Goal: Task Accomplishment & Management: Manage account settings

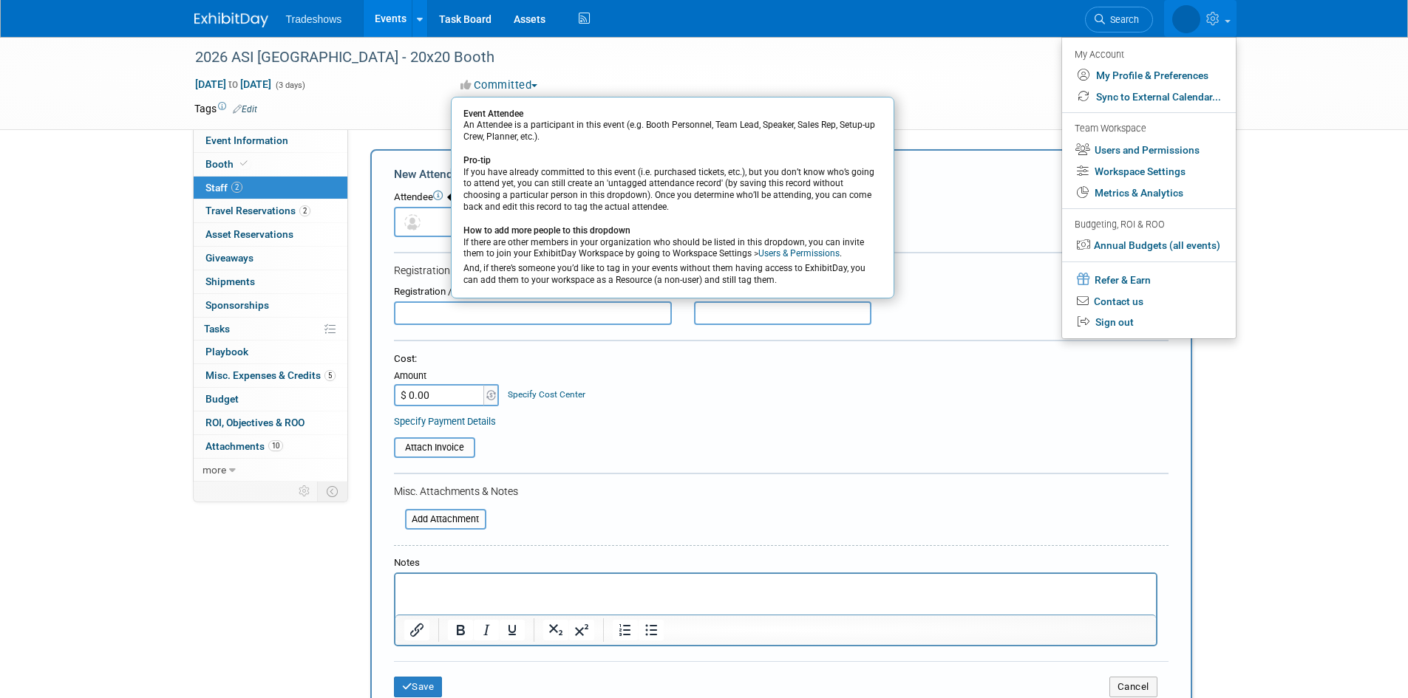
click at [635, 83] on div "Committed Committed Considering Not Going" at bounding box center [618, 86] width 327 height 16
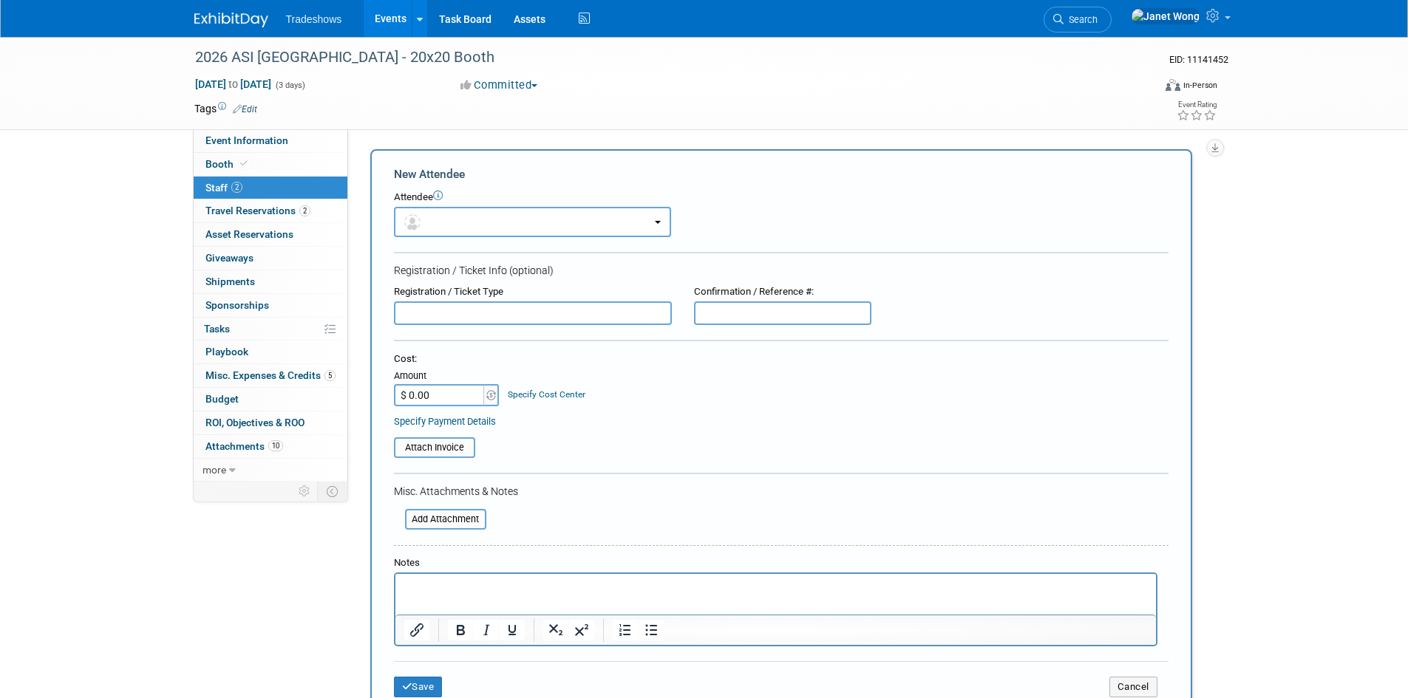
click at [270, 193] on link "2 Staff 2" at bounding box center [271, 188] width 154 height 23
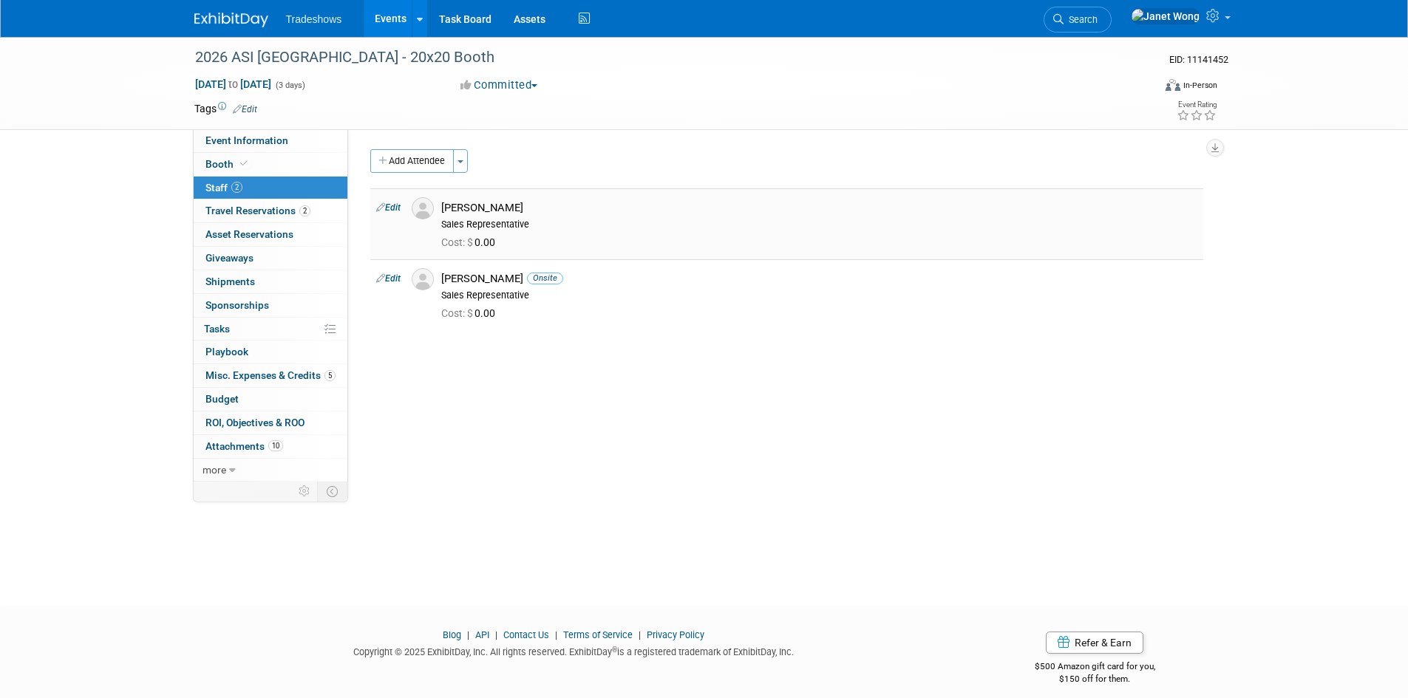
click at [488, 211] on div "[PERSON_NAME]" at bounding box center [819, 208] width 756 height 14
click at [395, 204] on link "Edit" at bounding box center [388, 207] width 24 height 10
select select "e10532bd-4b9c-4301-bc88-8d19f91c705b"
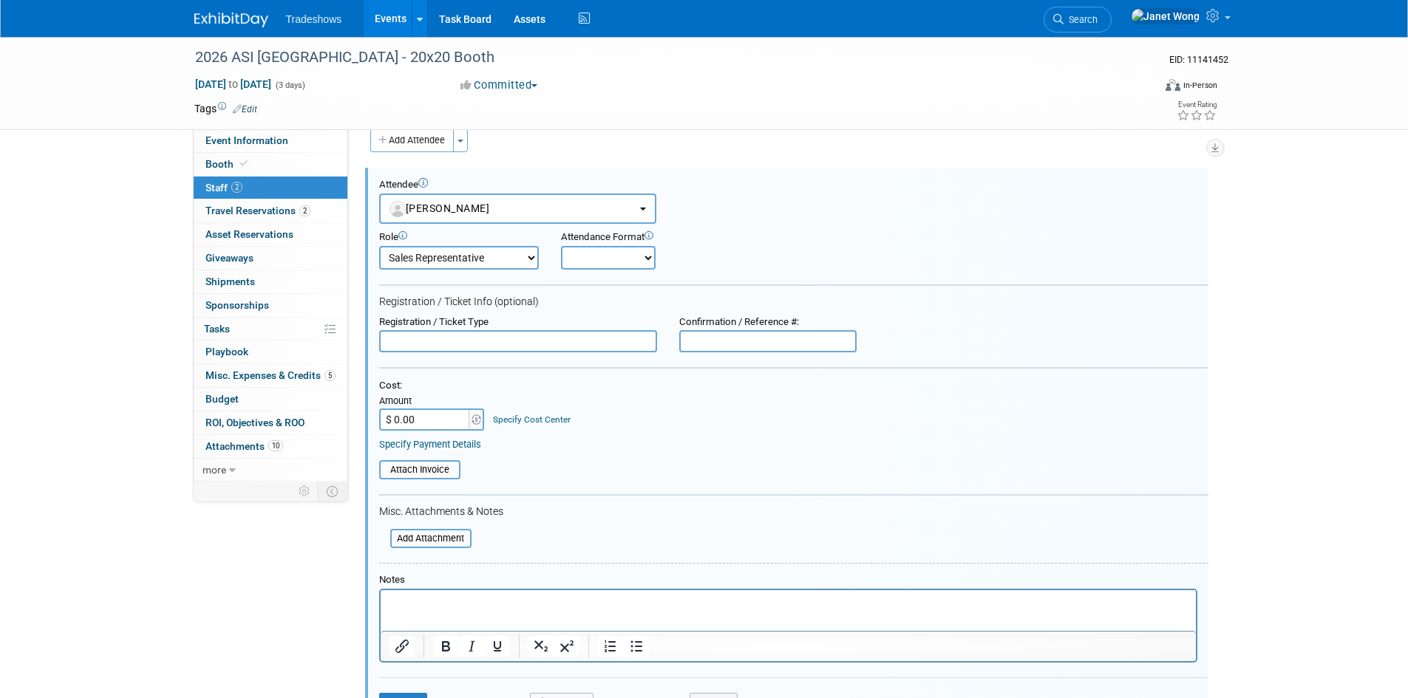
click at [613, 262] on select "Onsite Remote" at bounding box center [608, 258] width 95 height 24
select select "1"
click at [561, 246] on select "Onsite Remote" at bounding box center [608, 258] width 95 height 24
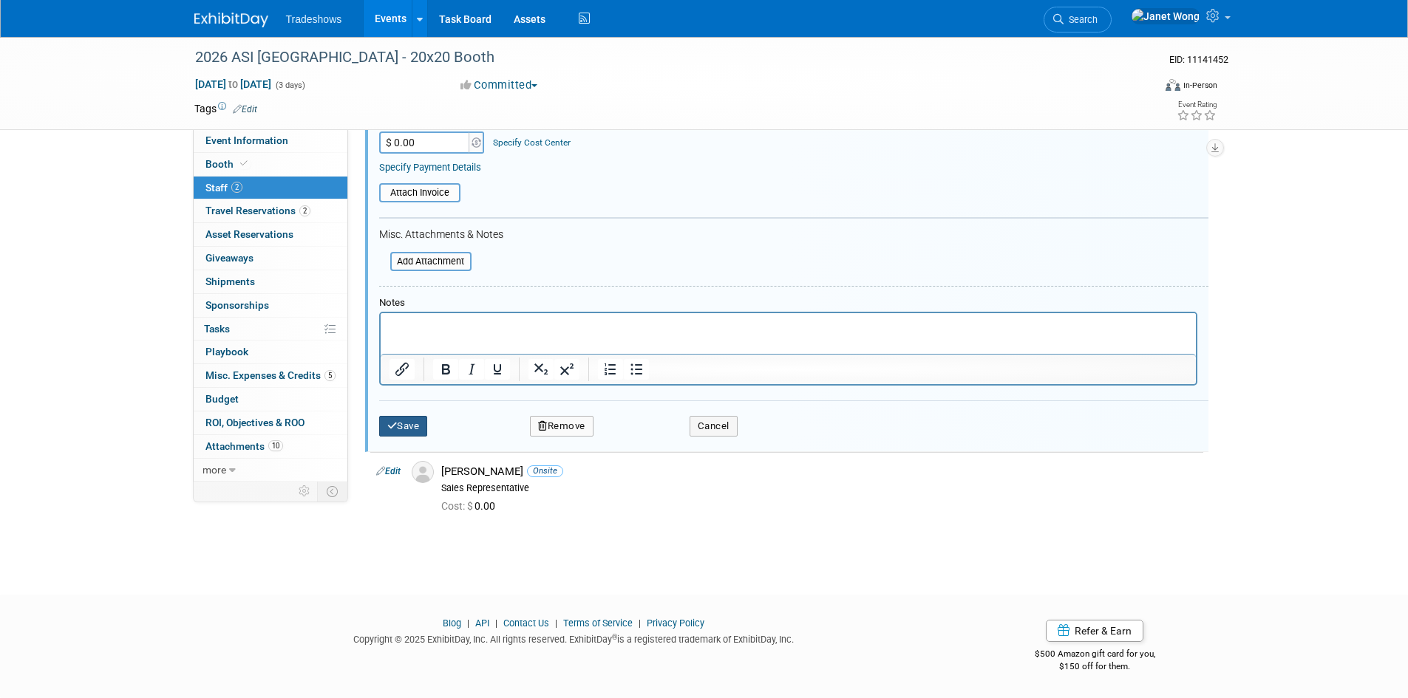
click at [408, 420] on button "Save" at bounding box center [403, 426] width 49 height 21
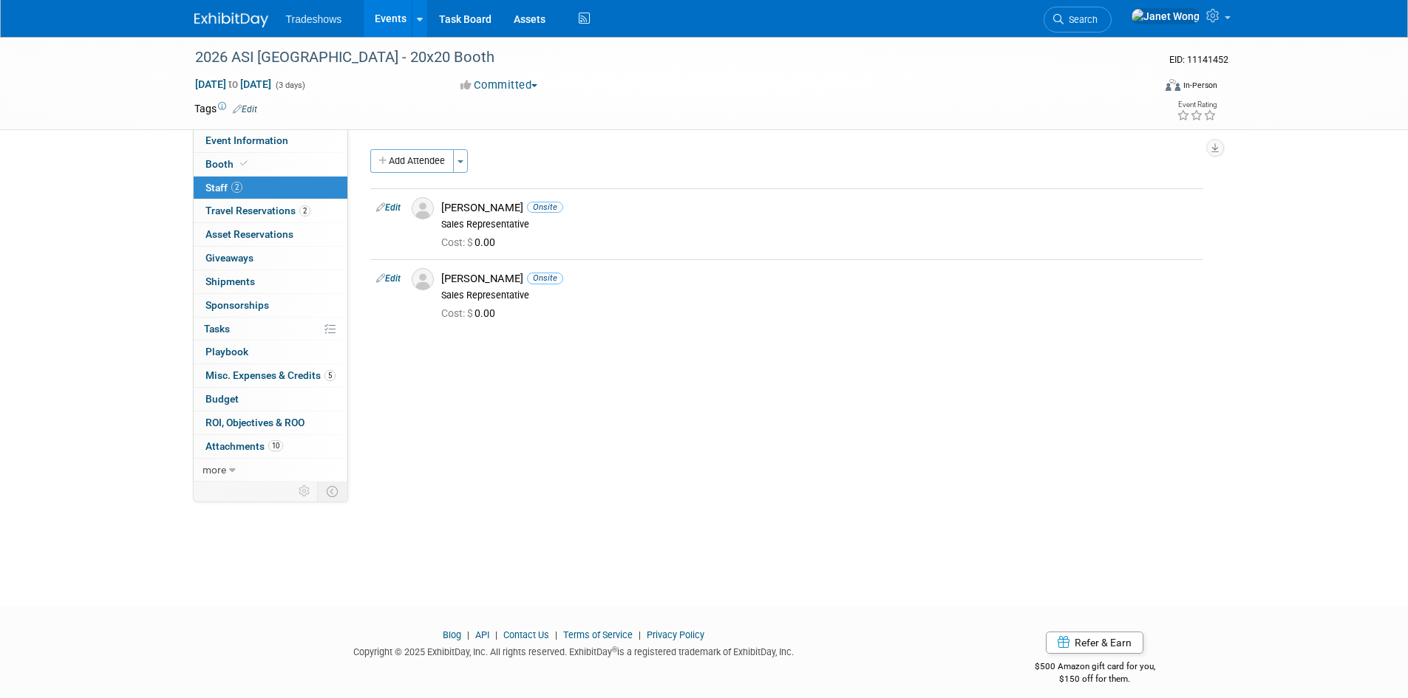
click at [390, 19] on link "Events" at bounding box center [391, 18] width 54 height 37
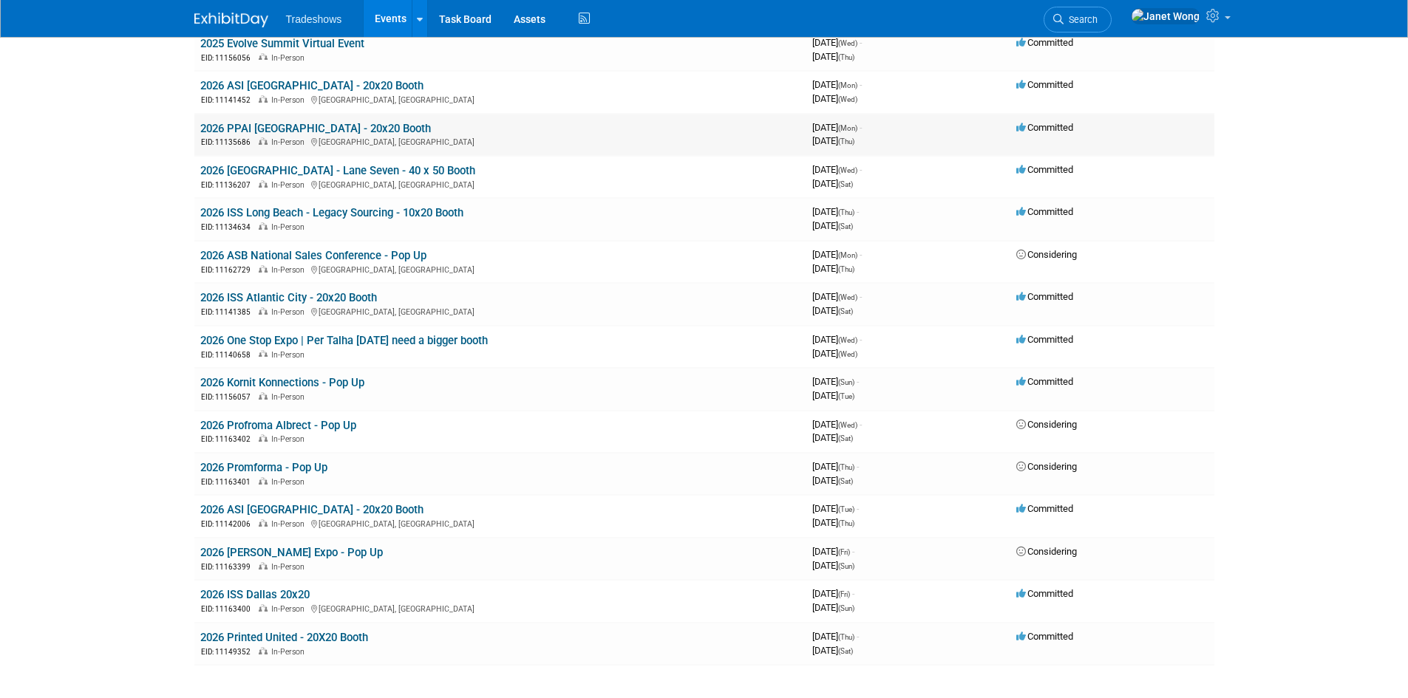
scroll to position [222, 0]
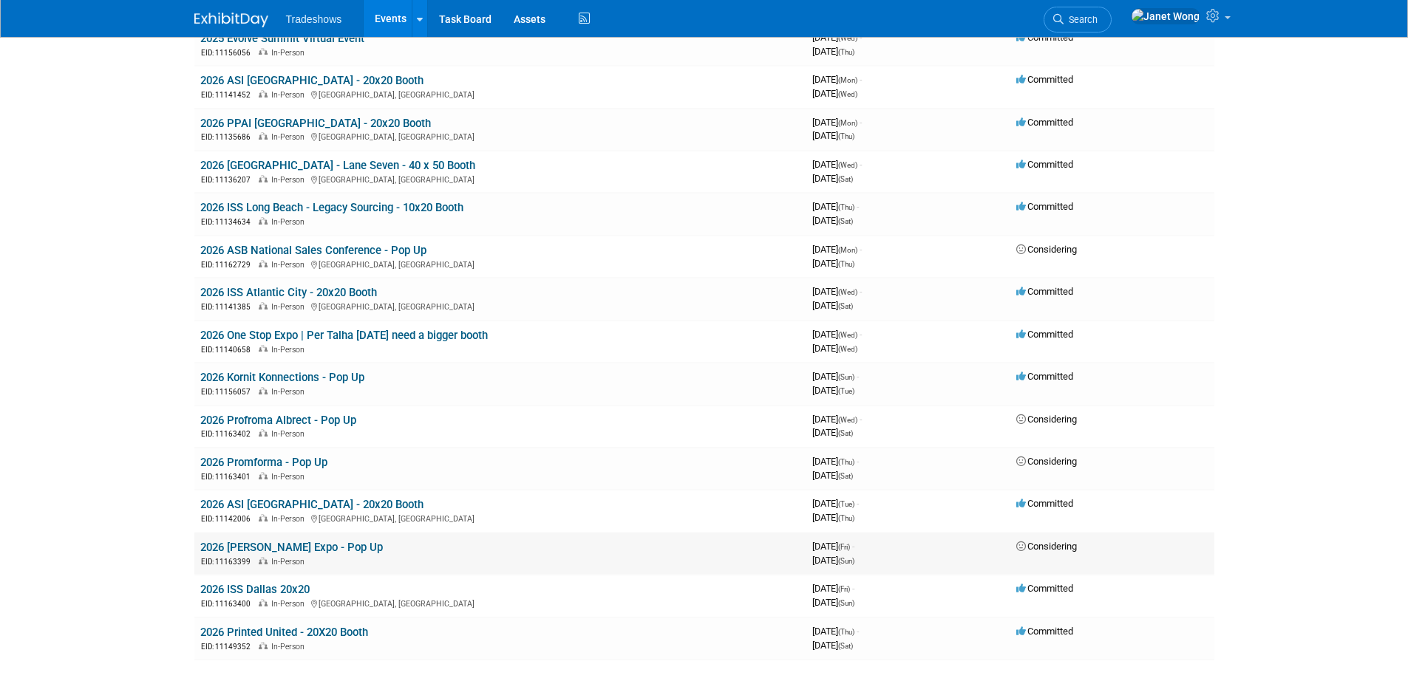
click at [301, 551] on link "2026 [PERSON_NAME] Expo - Pop Up" at bounding box center [291, 547] width 183 height 13
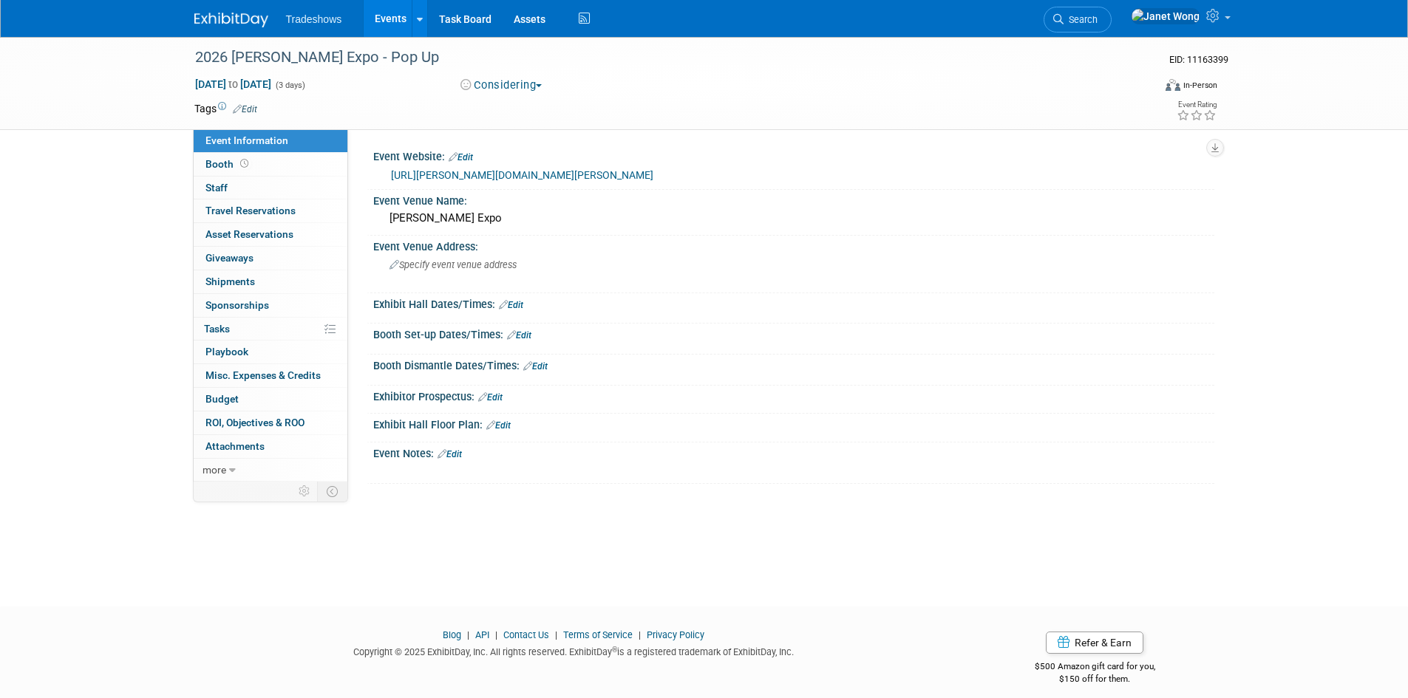
click at [395, 17] on link "Events" at bounding box center [391, 18] width 54 height 37
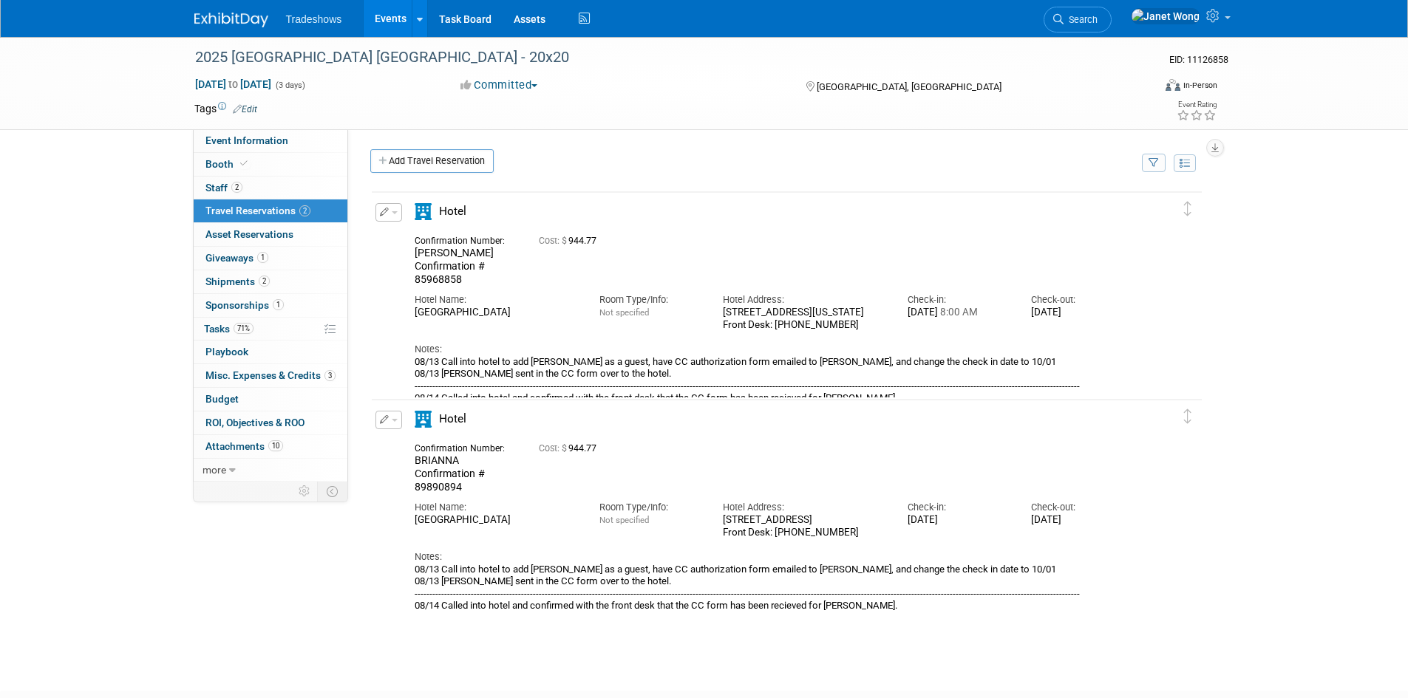
click at [407, 21] on link "Events" at bounding box center [391, 18] width 54 height 37
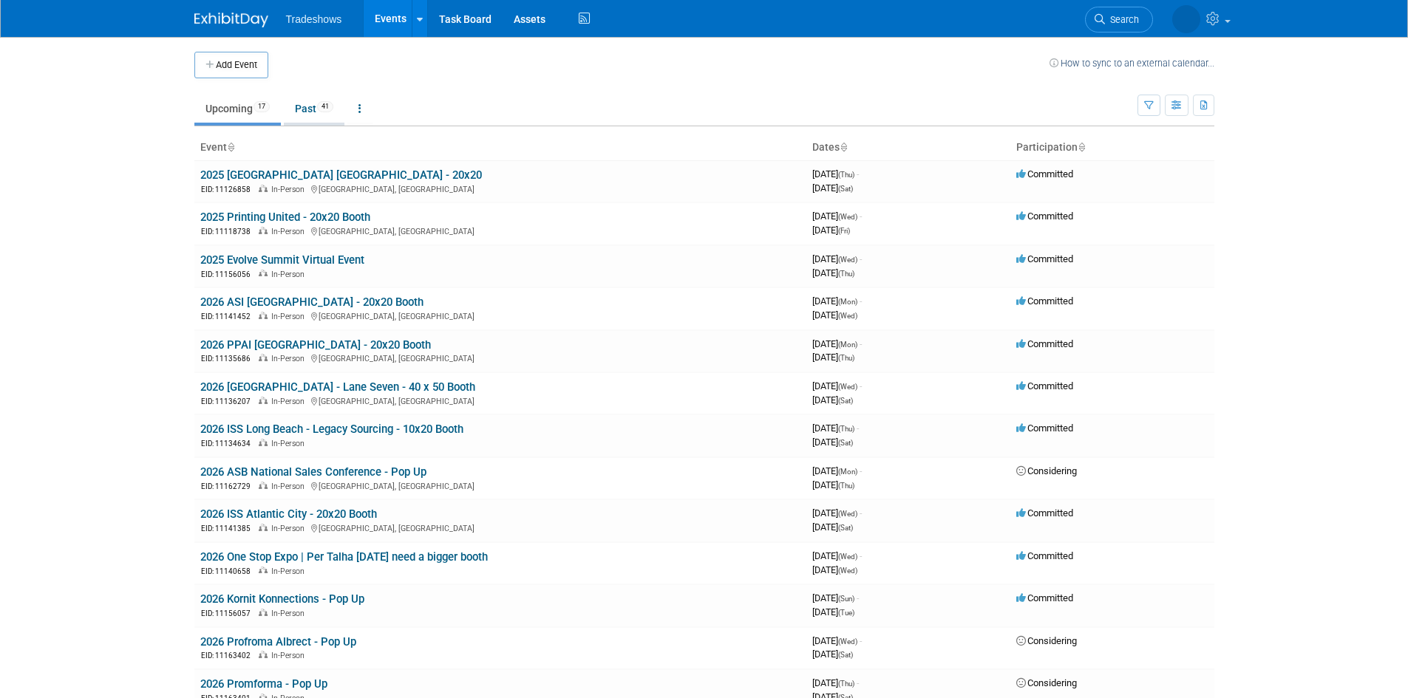
click at [309, 103] on link "Past 41" at bounding box center [314, 109] width 61 height 28
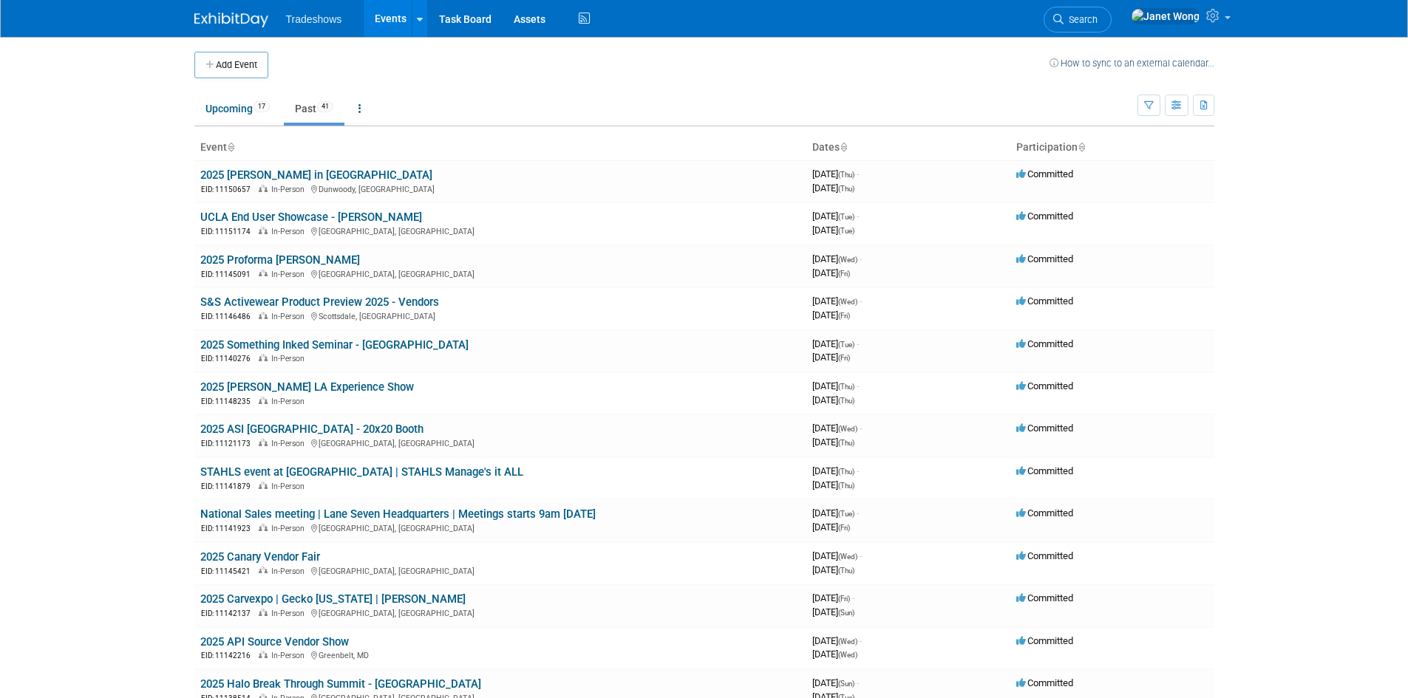
click at [81, 367] on body "Tradeshows Events Add Event Bulk Upload Events Shareable Event Boards Recently …" at bounding box center [704, 349] width 1408 height 698
drag, startPoint x: 299, startPoint y: 259, endPoint x: 142, endPoint y: 290, distance: 160.6
click at [142, 290] on body "Tradeshows Events Add Event Bulk Upload Events Shareable Event Boards Recently …" at bounding box center [704, 349] width 1408 height 698
click at [268, 259] on link "2025 Proforma Albrecht NSM" at bounding box center [280, 259] width 160 height 13
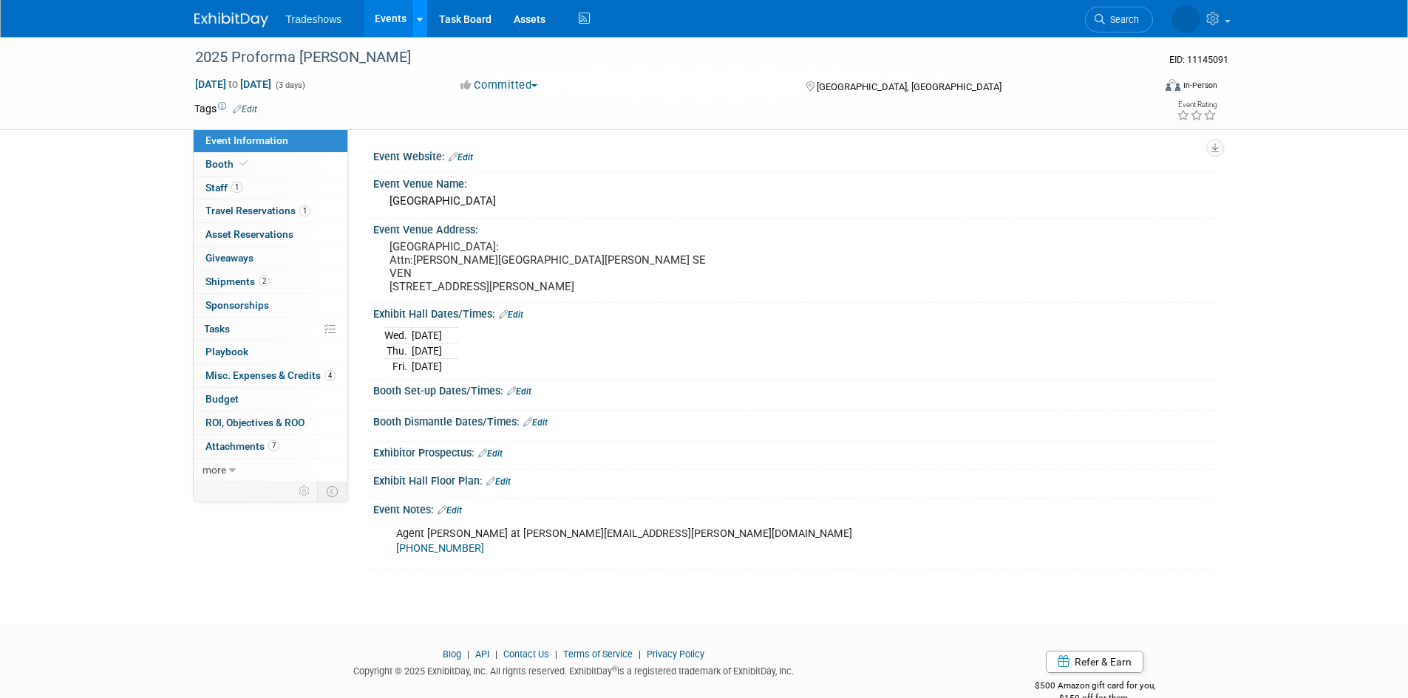
click at [423, 24] on link at bounding box center [420, 18] width 16 height 37
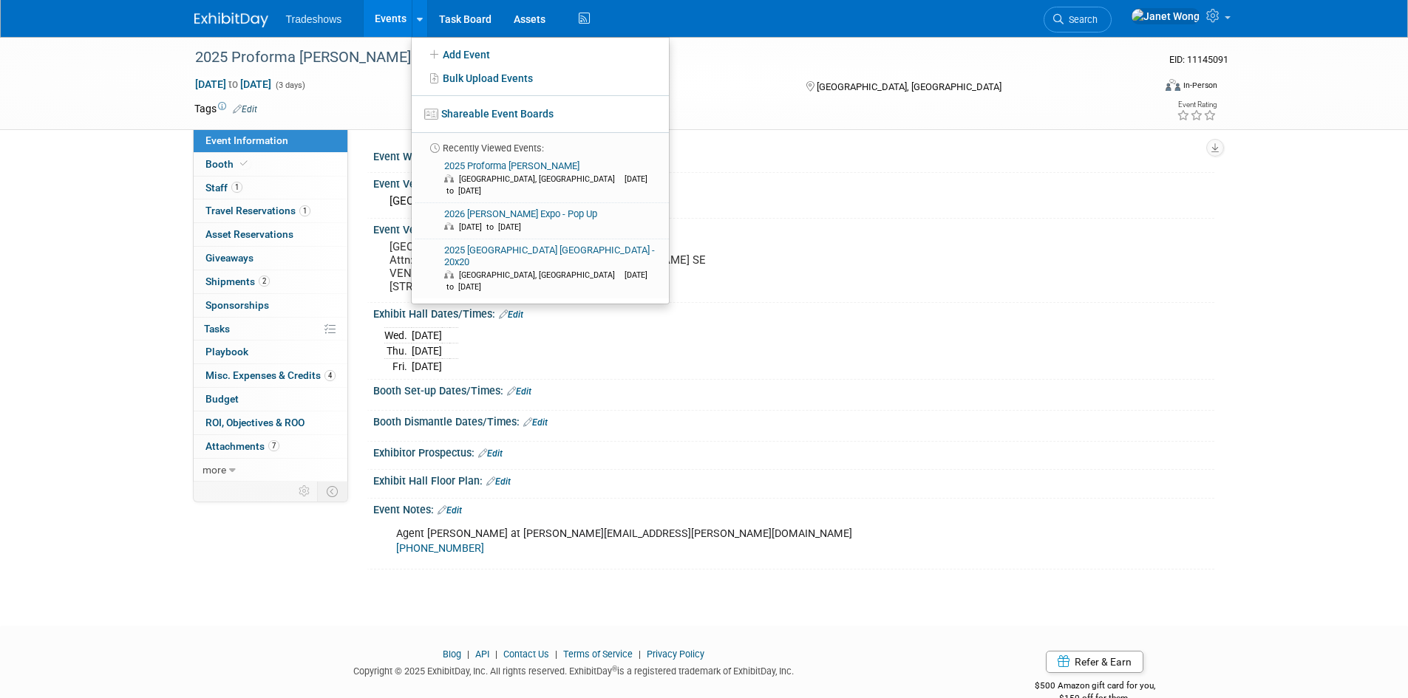
click at [323, 23] on span "Tradeshows" at bounding box center [314, 19] width 56 height 12
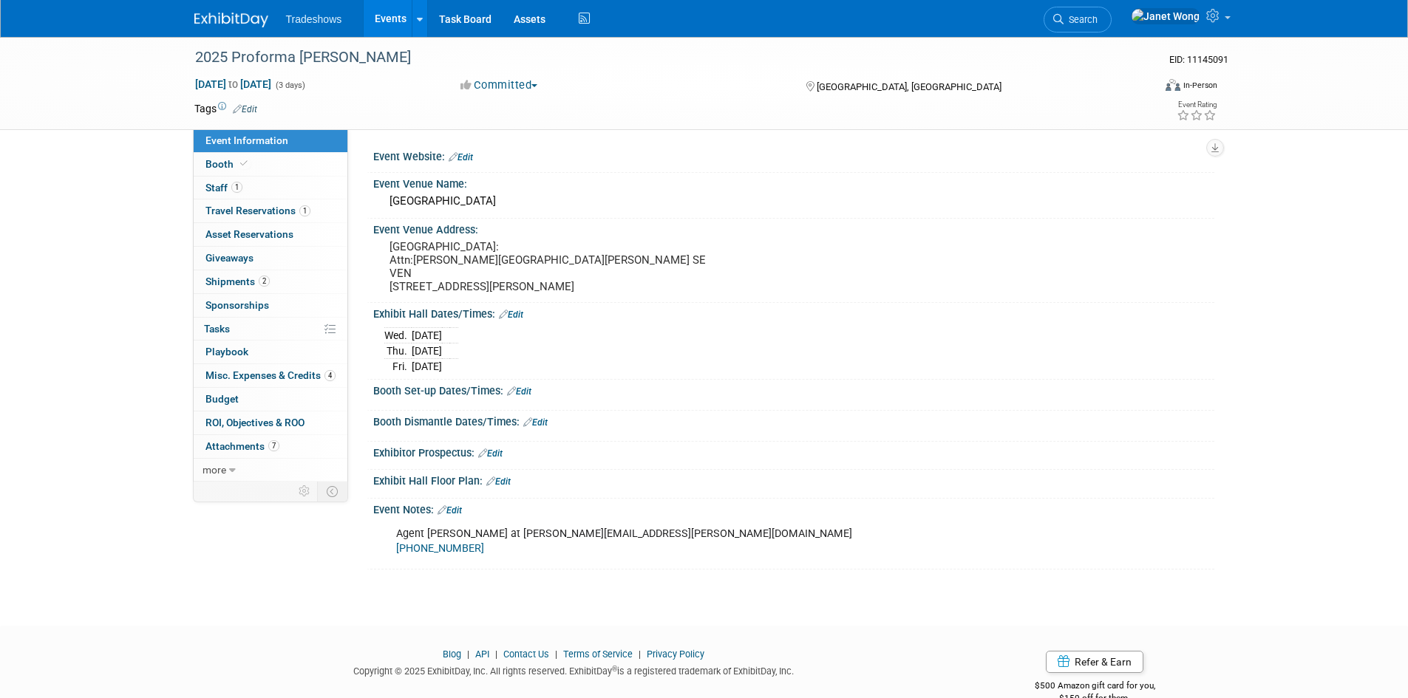
click at [319, 14] on span "Tradeshows" at bounding box center [314, 19] width 56 height 12
click at [374, 13] on link "Events" at bounding box center [391, 18] width 54 height 37
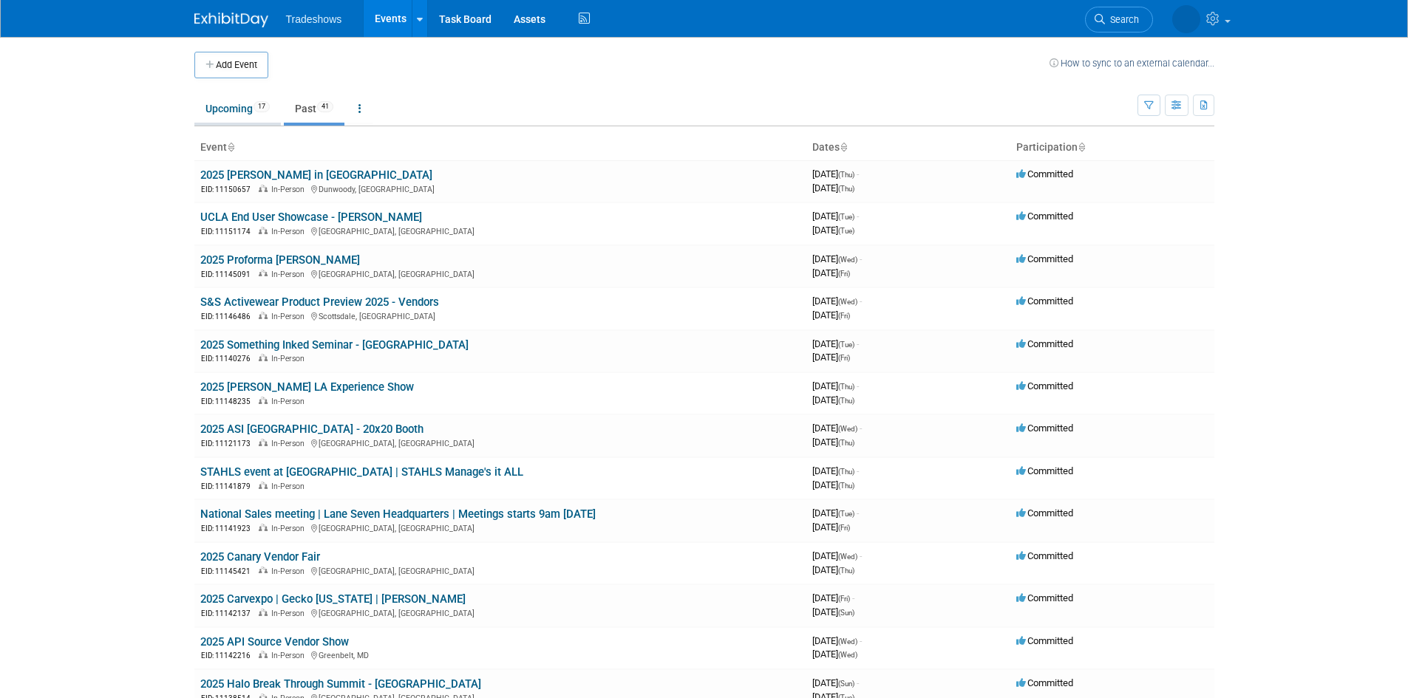
click at [251, 111] on link "Upcoming 17" at bounding box center [237, 109] width 86 height 28
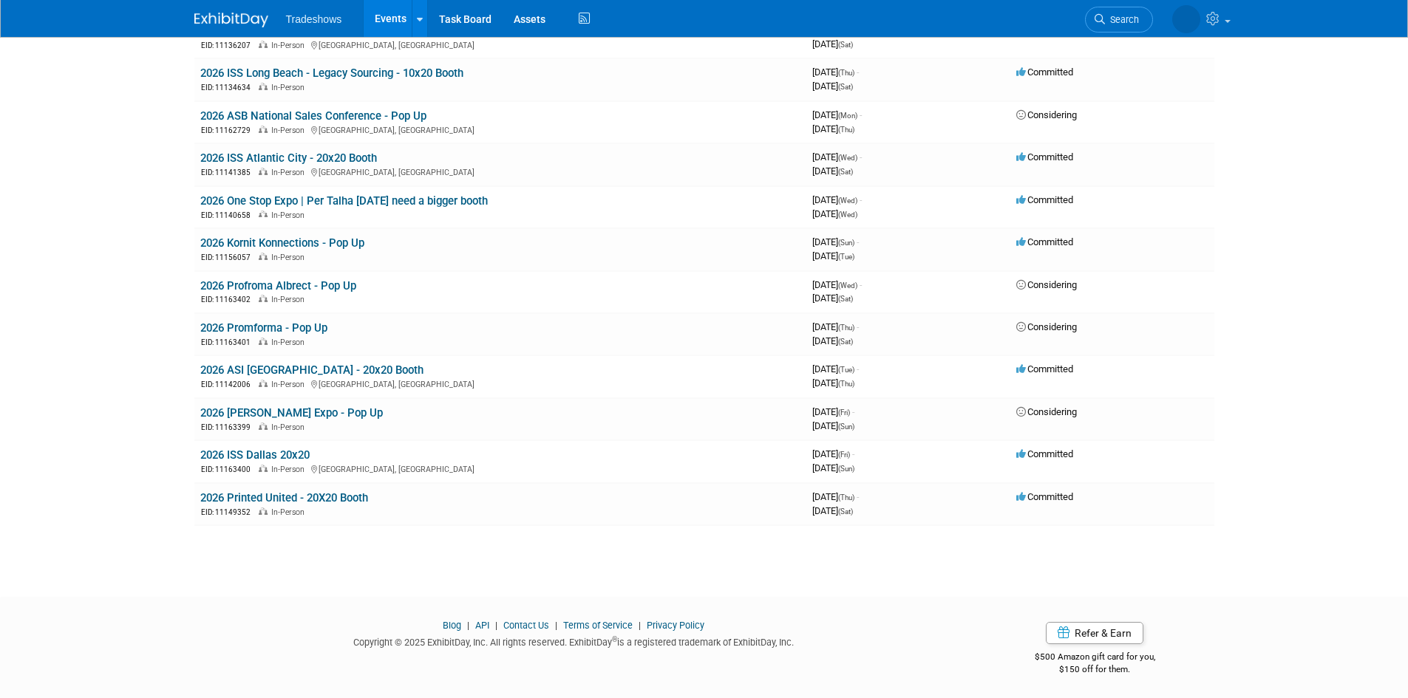
scroll to position [358, 0]
click at [276, 324] on link "2026 Promforma - Pop Up" at bounding box center [263, 325] width 127 height 13
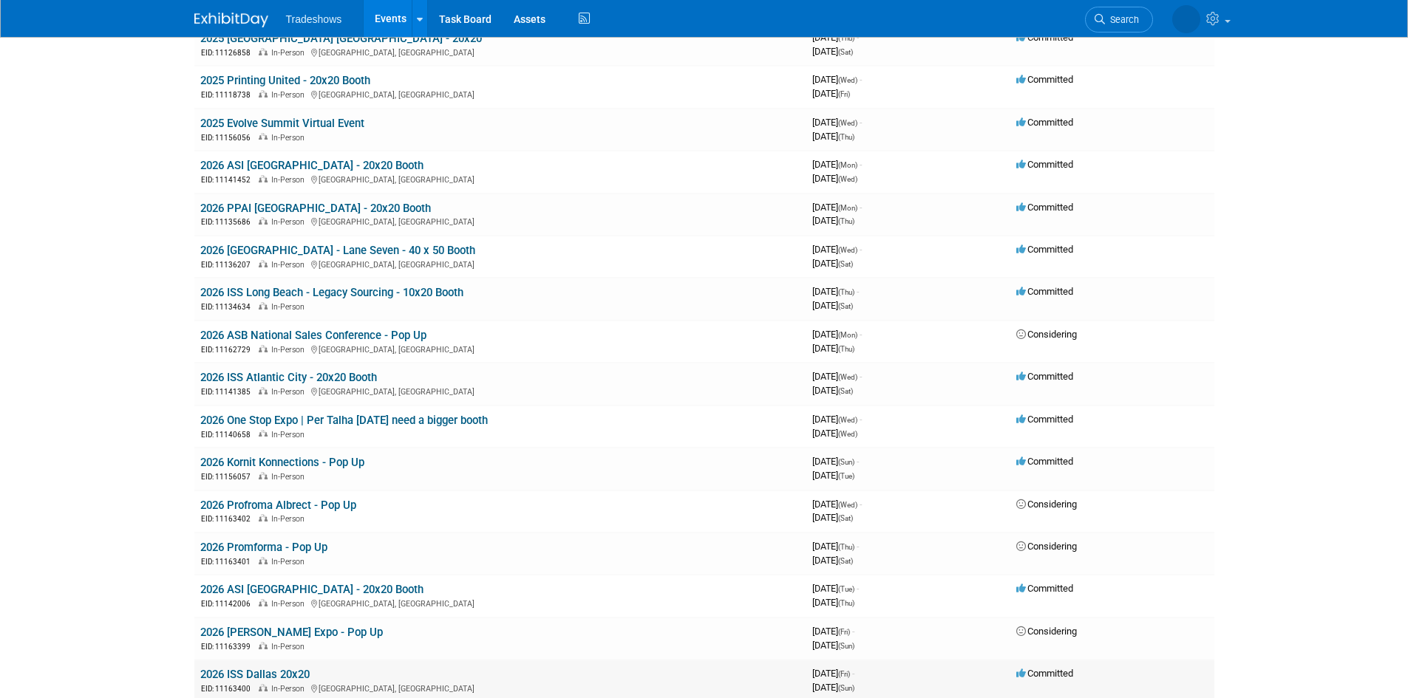
scroll to position [0, 0]
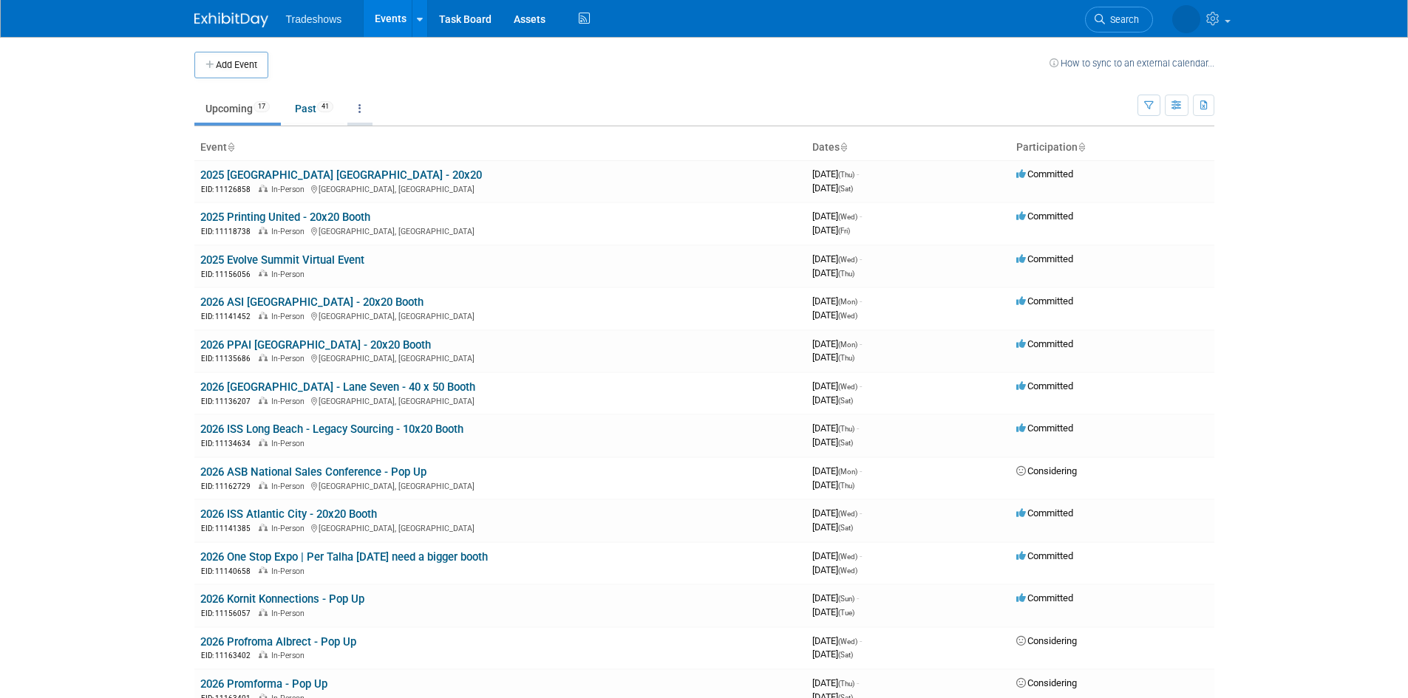
click at [358, 112] on link at bounding box center [359, 109] width 25 height 28
click at [420, 24] on div at bounding box center [420, 18] width 6 height 15
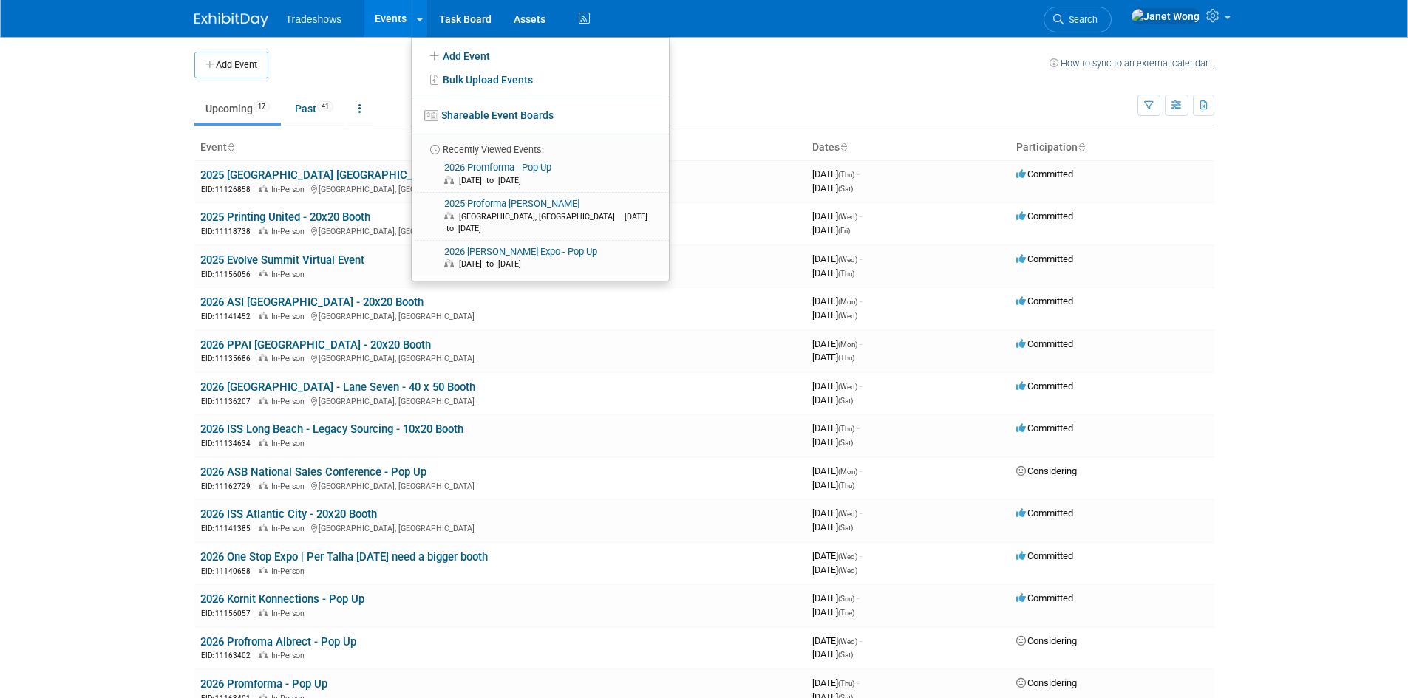
click at [716, 89] on td "Upcoming 17 Past 41 All Events 58 Past and Upcoming Grouped Annually Events gro…" at bounding box center [665, 102] width 943 height 48
